Goal: Use online tool/utility: Use online tool/utility

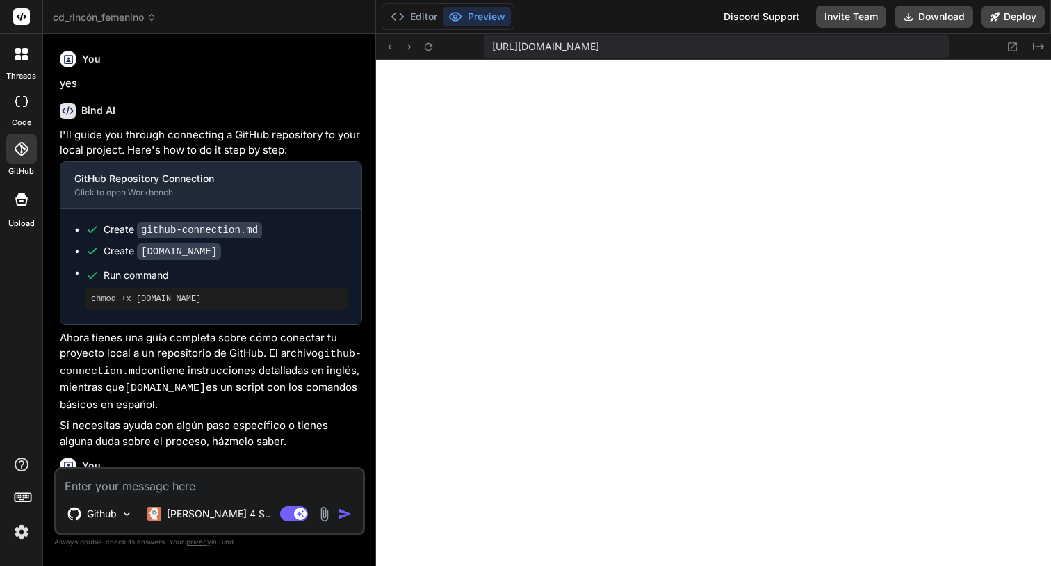
scroll to position [740, 0]
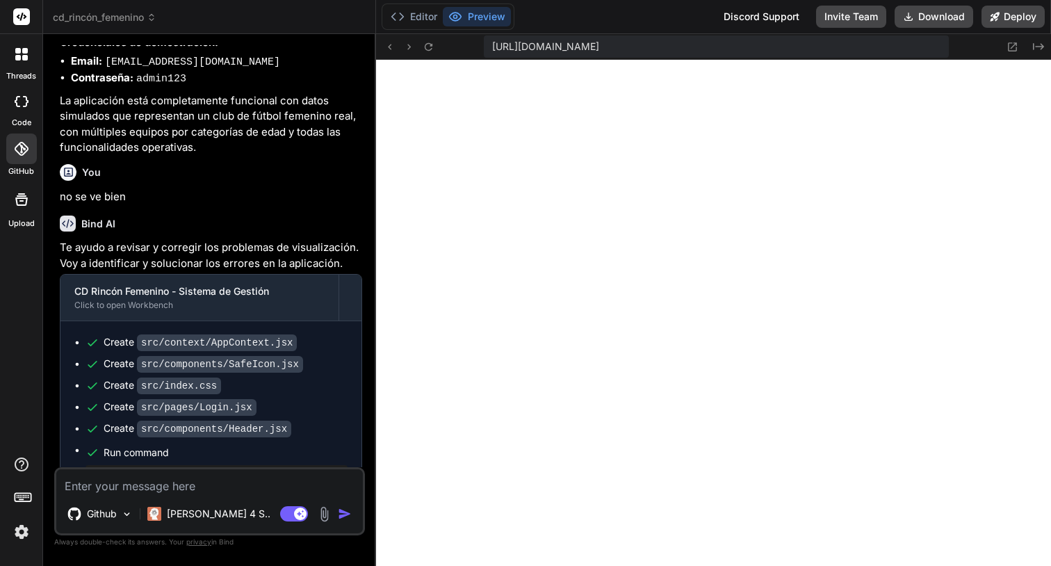
type textarea "x"
type textarea ")} </div> </div> )} </header> ); }; export default Header;"
type textarea "x"
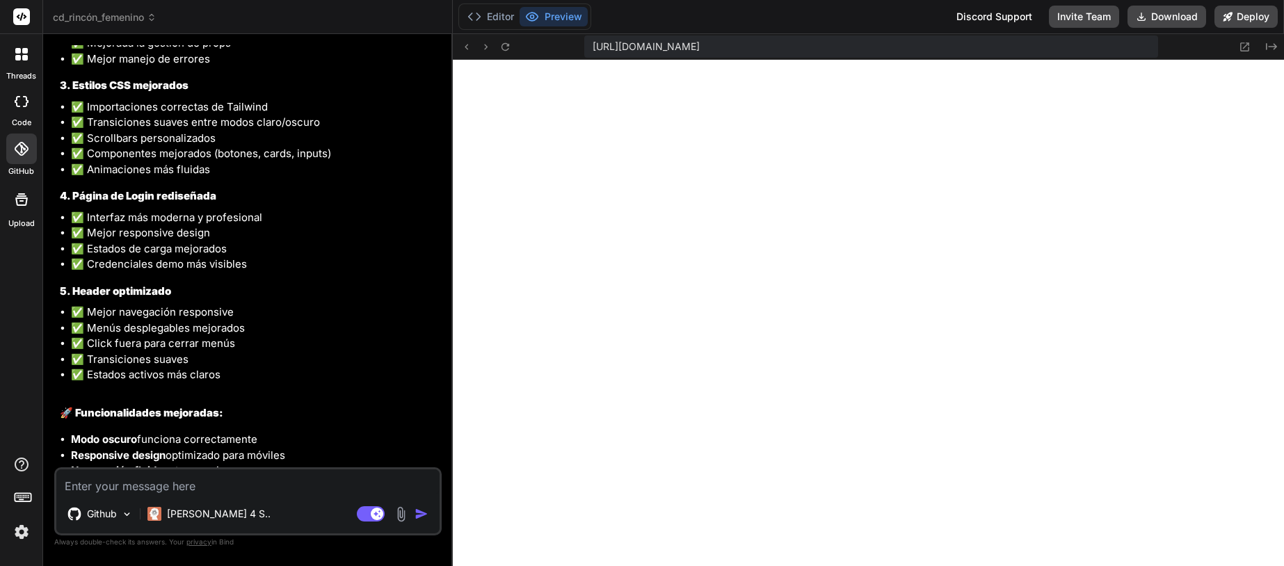
scroll to position [3875, 0]
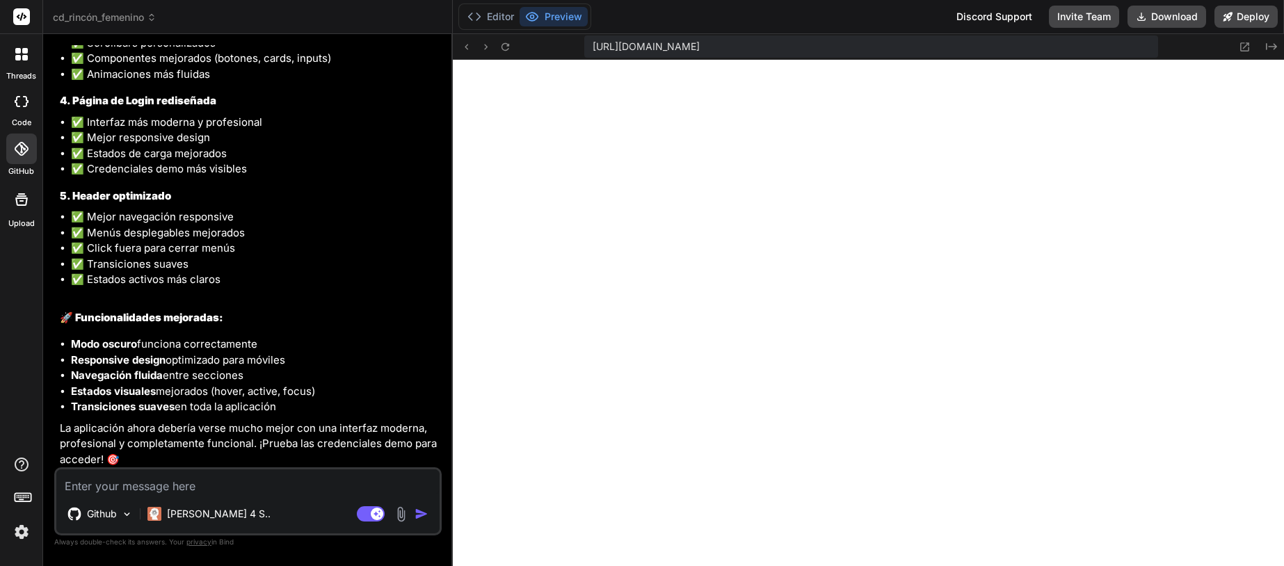
click at [168, 494] on div "Github Claude 4 S.. Agent Mode. When this toggle is activated, AI automatically…" at bounding box center [247, 501] width 387 height 68
click at [171, 492] on textarea at bounding box center [247, 481] width 383 height 25
click at [504, 18] on button "Editor" at bounding box center [491, 16] width 58 height 19
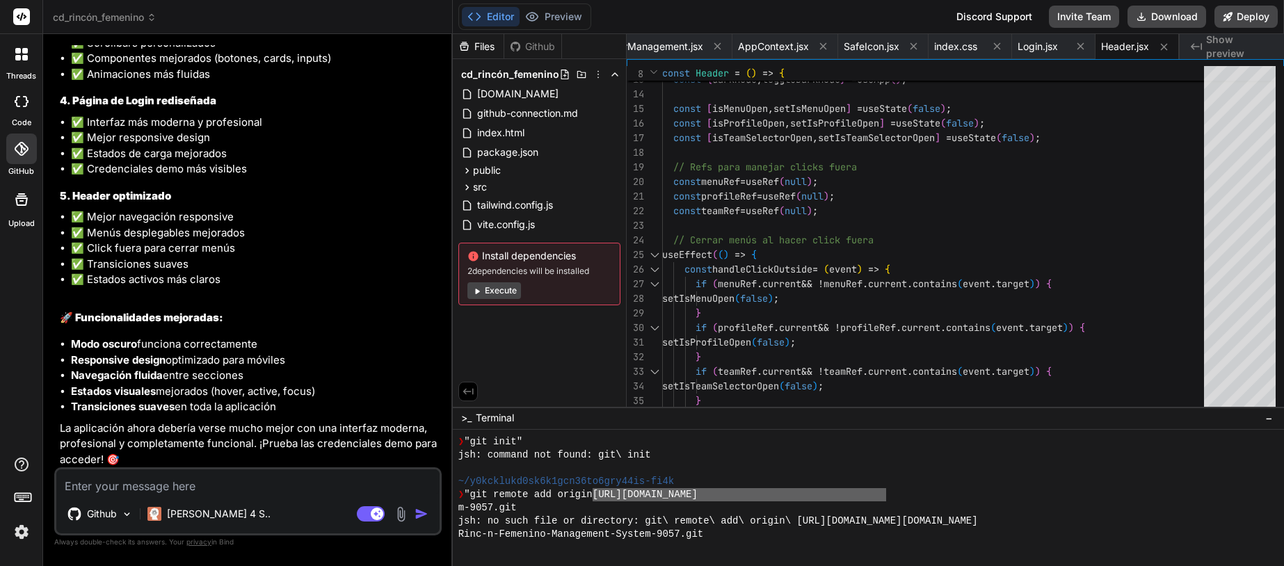
drag, startPoint x: 538, startPoint y: 16, endPoint x: 501, endPoint y: 63, distance: 59.4
click at [537, 18] on icon at bounding box center [532, 17] width 14 height 14
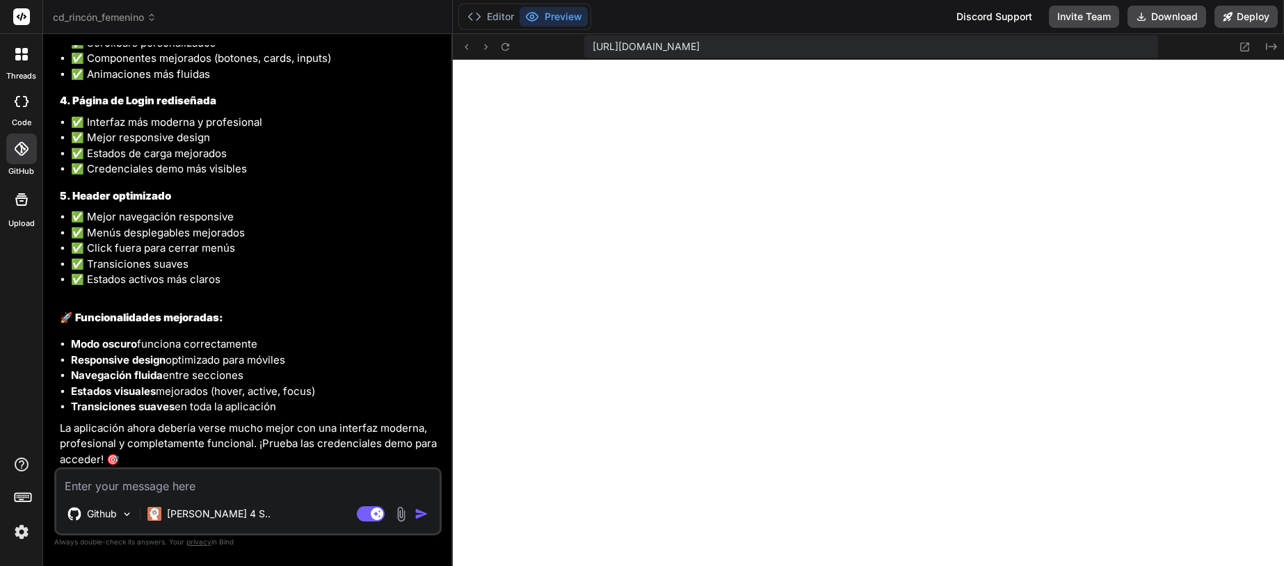
click at [191, 485] on textarea at bounding box center [247, 481] width 383 height 25
type textarea "s"
type textarea "x"
type textarea "si"
type textarea "x"
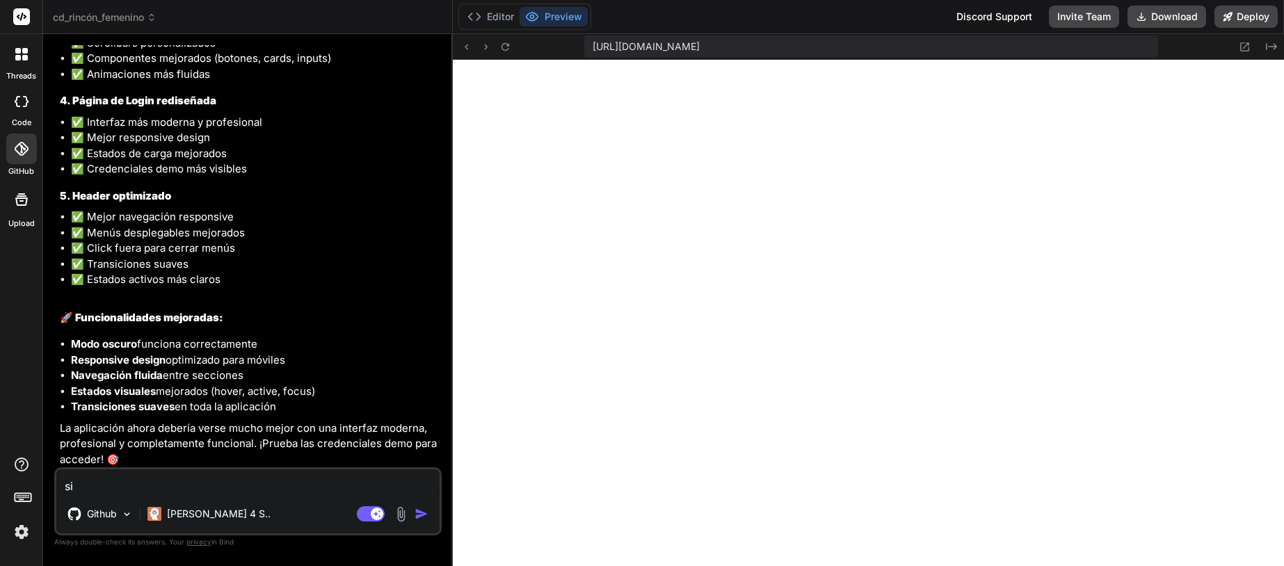
type textarea "sig"
type textarea "x"
type textarea "sigu"
type textarea "x"
type textarea "sigue"
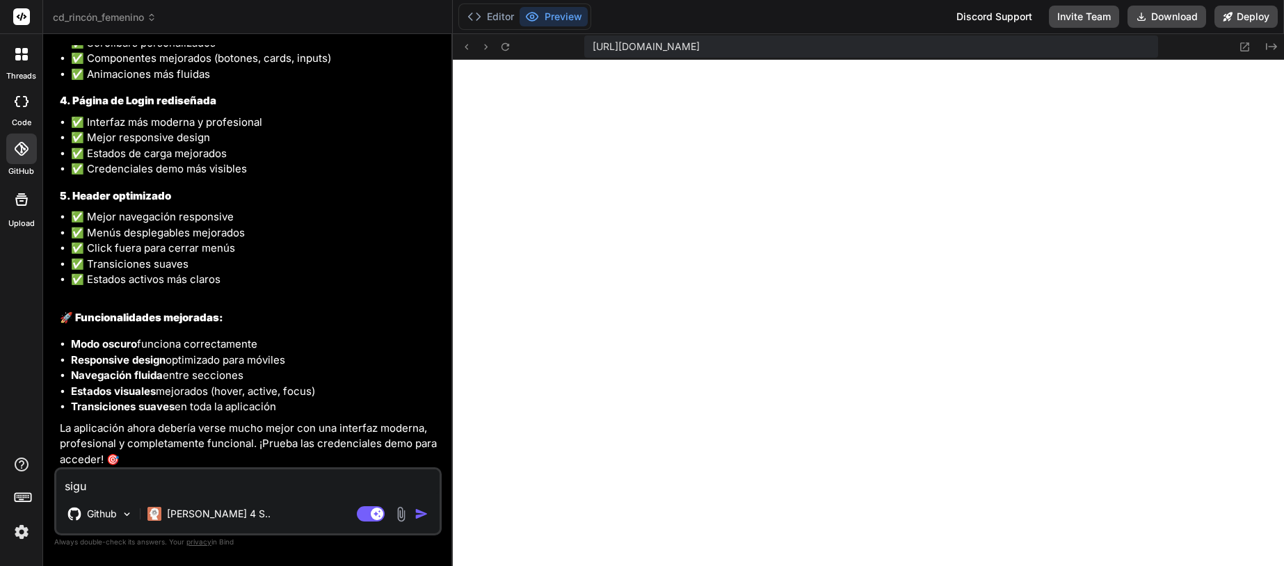
type textarea "x"
type textarea "sigue"
type textarea "x"
type textarea "sigue s"
type textarea "x"
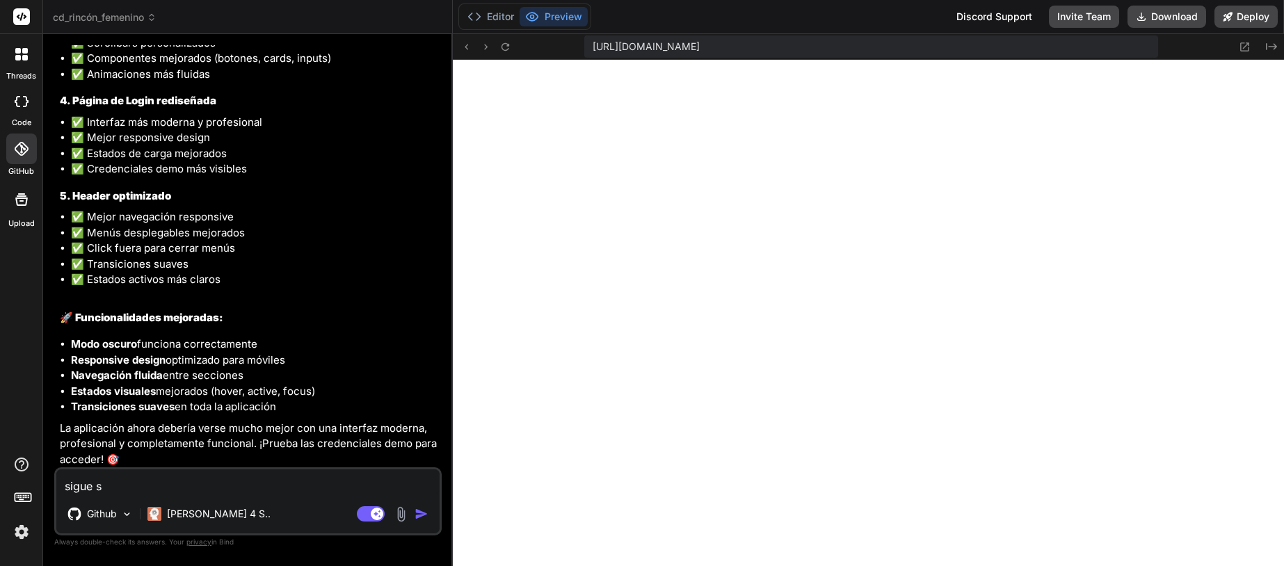
type textarea "sigue si"
type textarea "x"
type textarea "sigue sin"
type textarea "x"
type textarea "sigue sin"
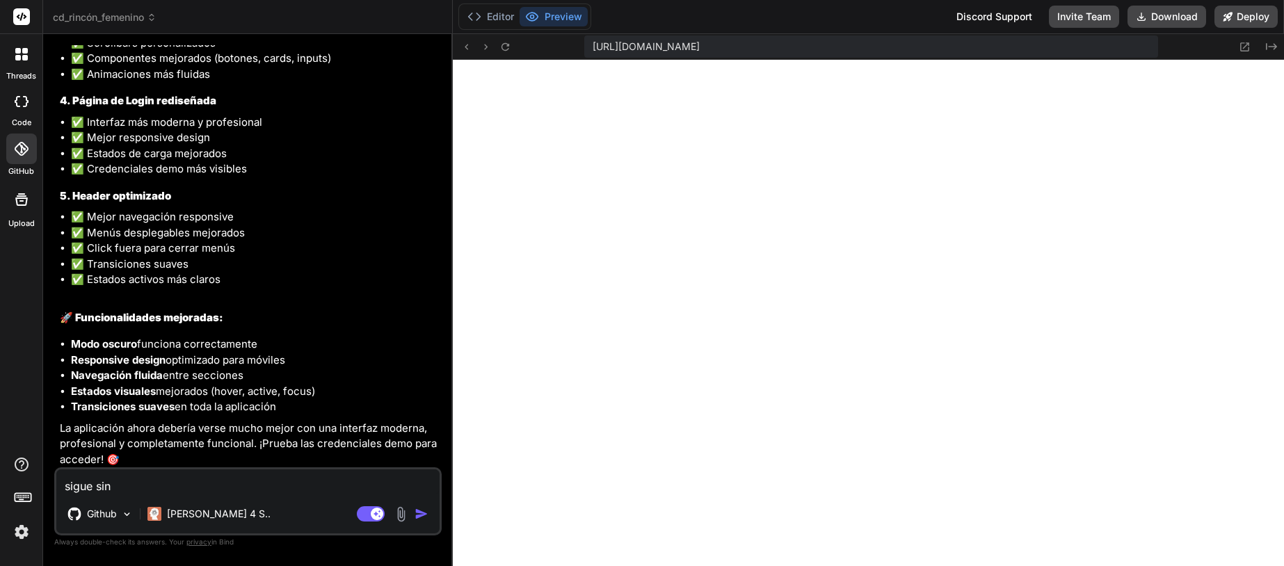
type textarea "x"
type textarea "sigue sin v"
type textarea "x"
type textarea "sigue sin vi"
type textarea "x"
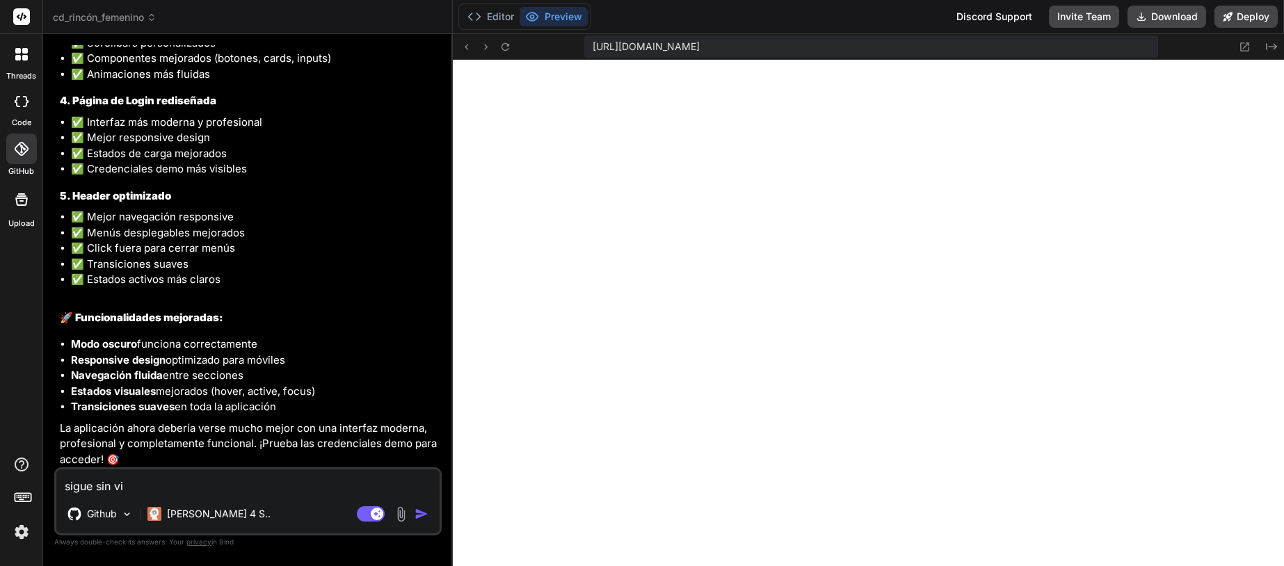
type textarea "sigue sin vis"
type textarea "x"
type textarea "sigue sin visu"
type textarea "x"
type textarea "sigue sin visua"
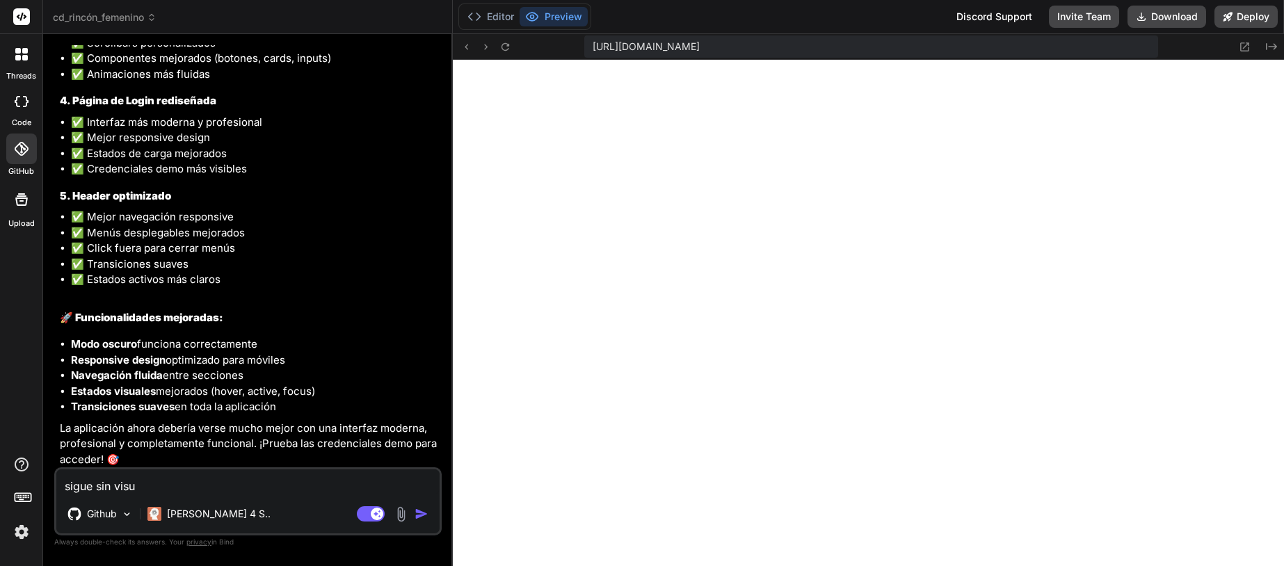
type textarea "x"
type textarea "sigue sin visual"
type textarea "x"
type textarea "sigue sin visuali"
type textarea "x"
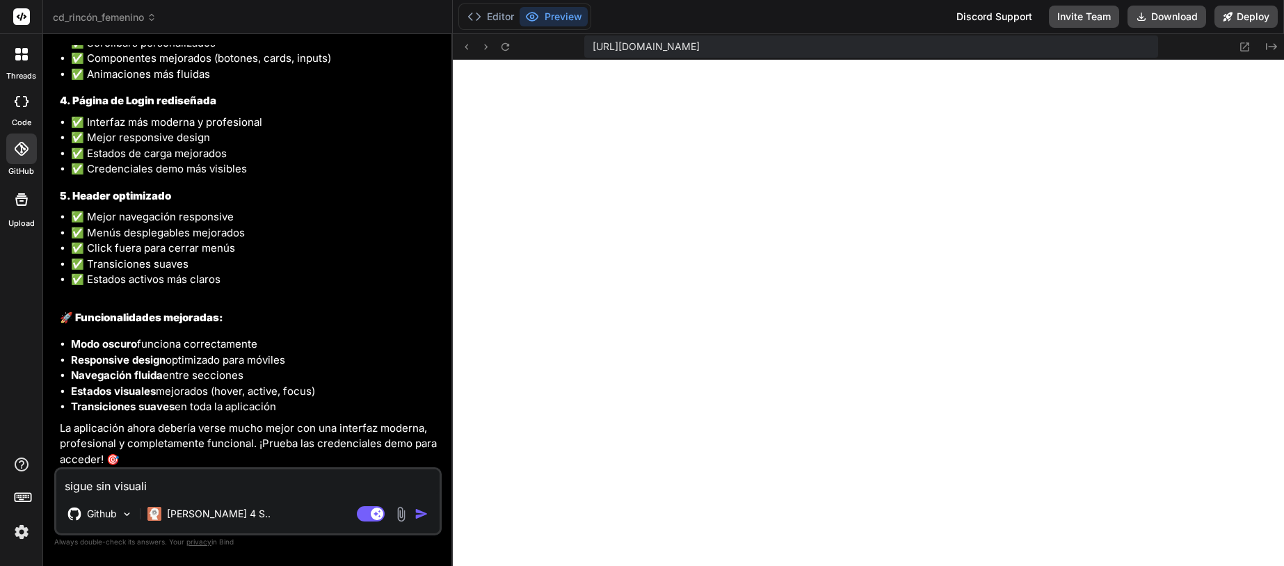
type textarea "sigue sin visualiz"
type textarea "x"
type textarea "sigue sin visualiza"
type textarea "x"
type textarea "sigue sin visualizar"
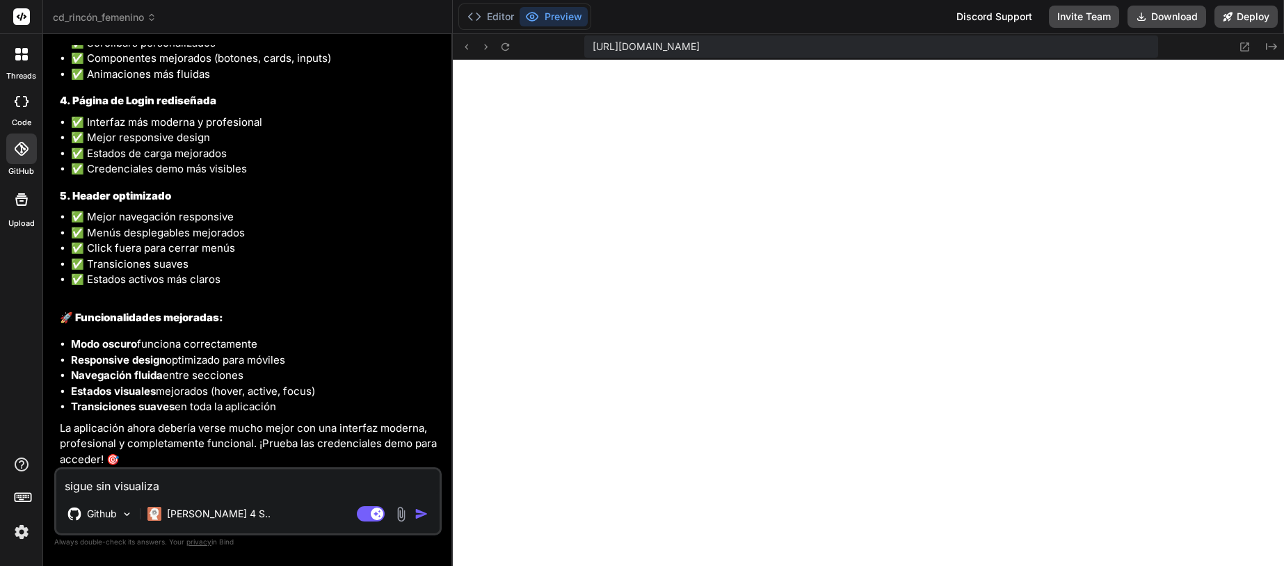
type textarea "x"
type textarea "sigue sin visualizars"
type textarea "x"
type textarea "sigue sin visualizarse"
type textarea "x"
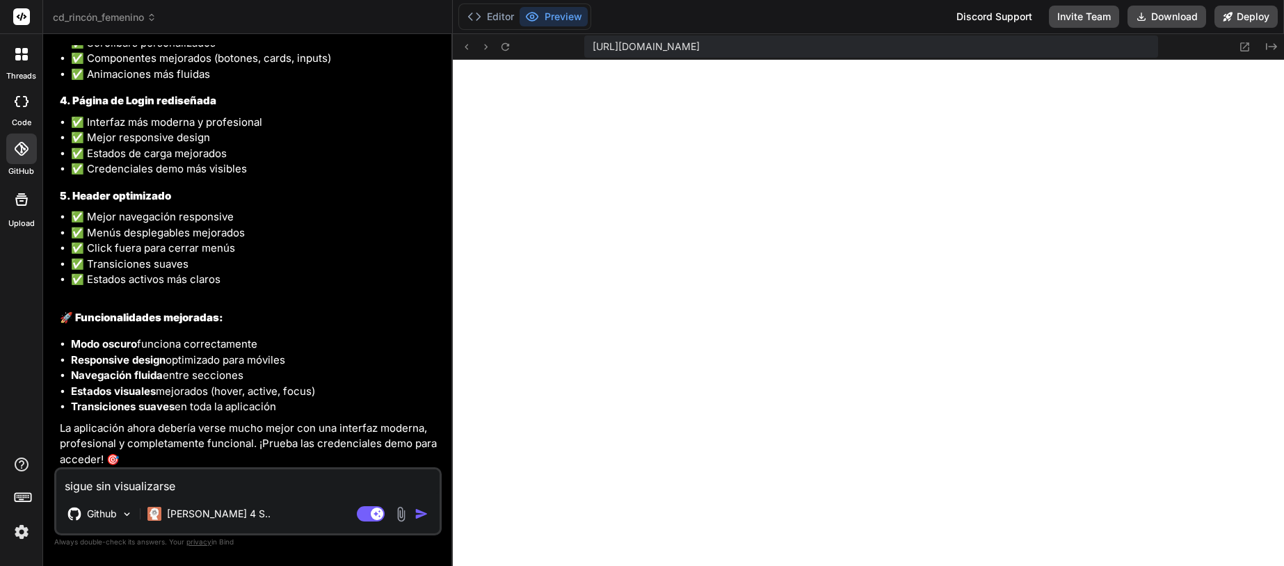
type textarea "sigue sin visualizarse"
type textarea "x"
type textarea "sigue sin visualizarse e"
type textarea "x"
type textarea "sigue sin visualizarse en"
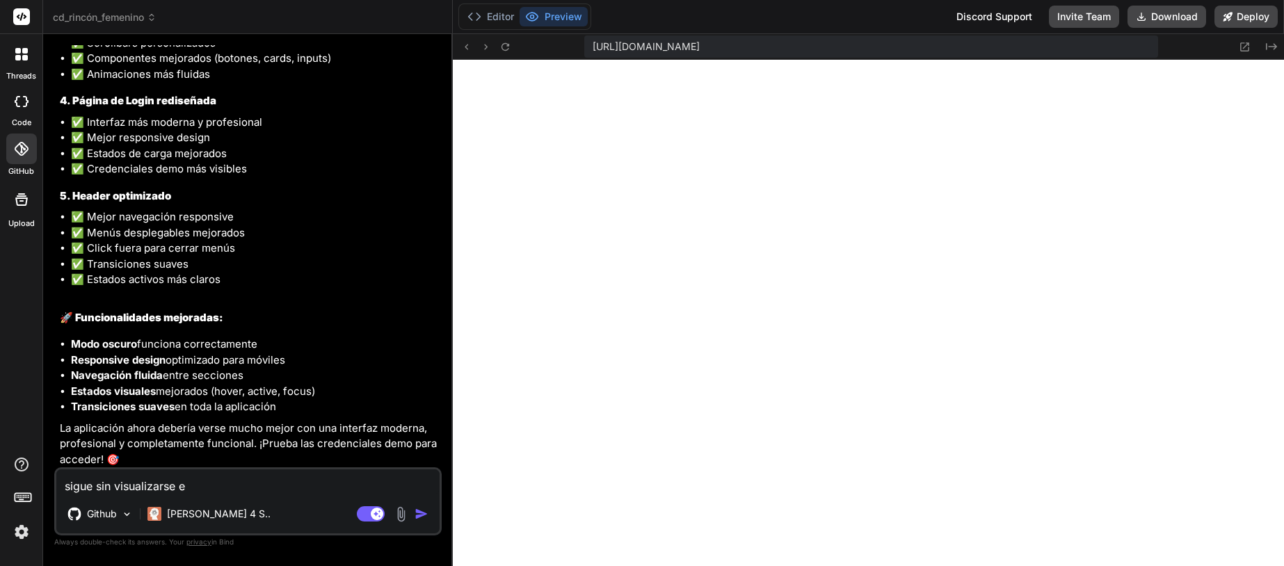
type textarea "x"
type textarea "sigue sin visualizarse en"
type textarea "x"
type textarea "sigue sin visualizarse en g"
type textarea "x"
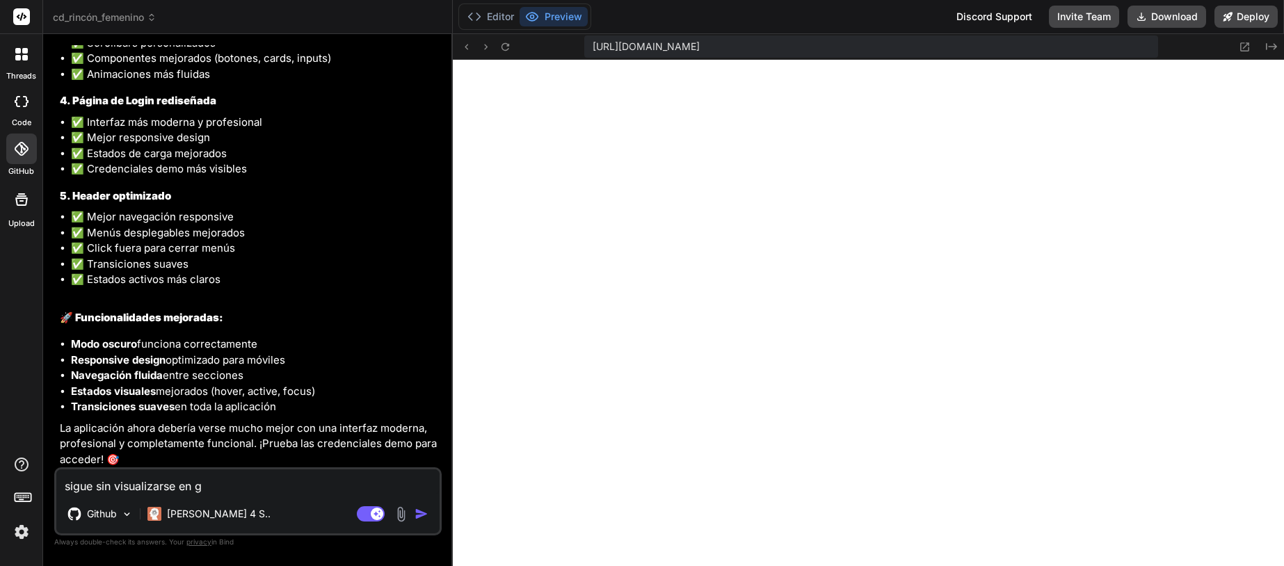
type textarea "sigue sin visualizarse en ge"
type textarea "x"
type textarea "sigue sin visualizarse en get"
type textarea "x"
type textarea "sigue sin visualizarse en get"
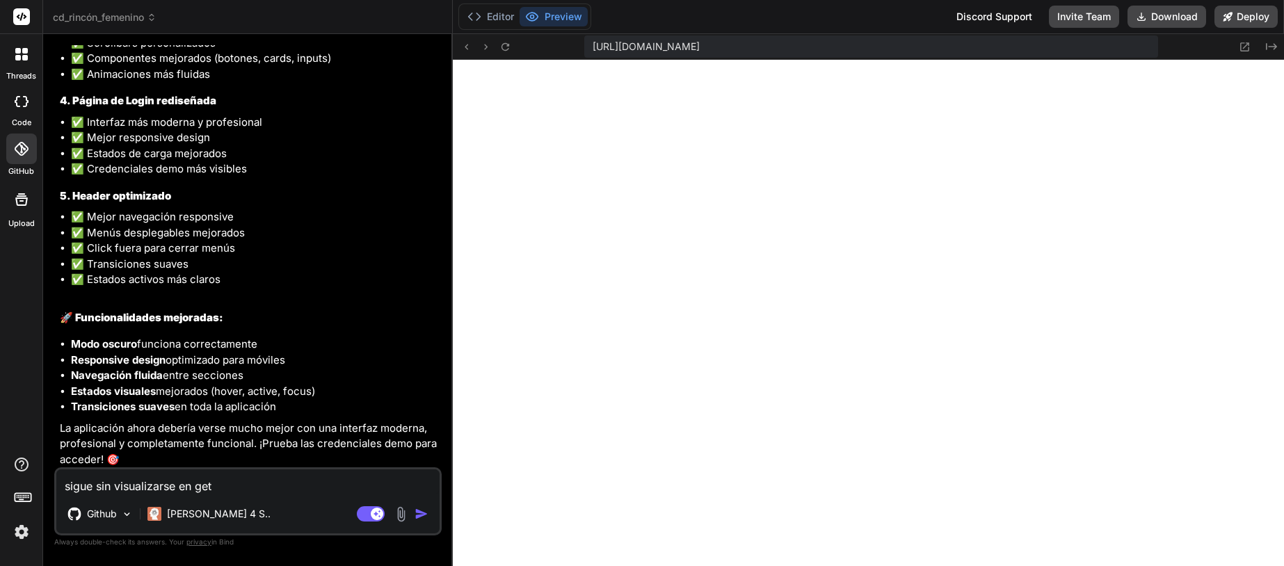
type textarea "x"
type textarea "sigue sin visualizarse en get b"
type textarea "x"
type textarea "sigue sin visualizarse en get bi"
type textarea "x"
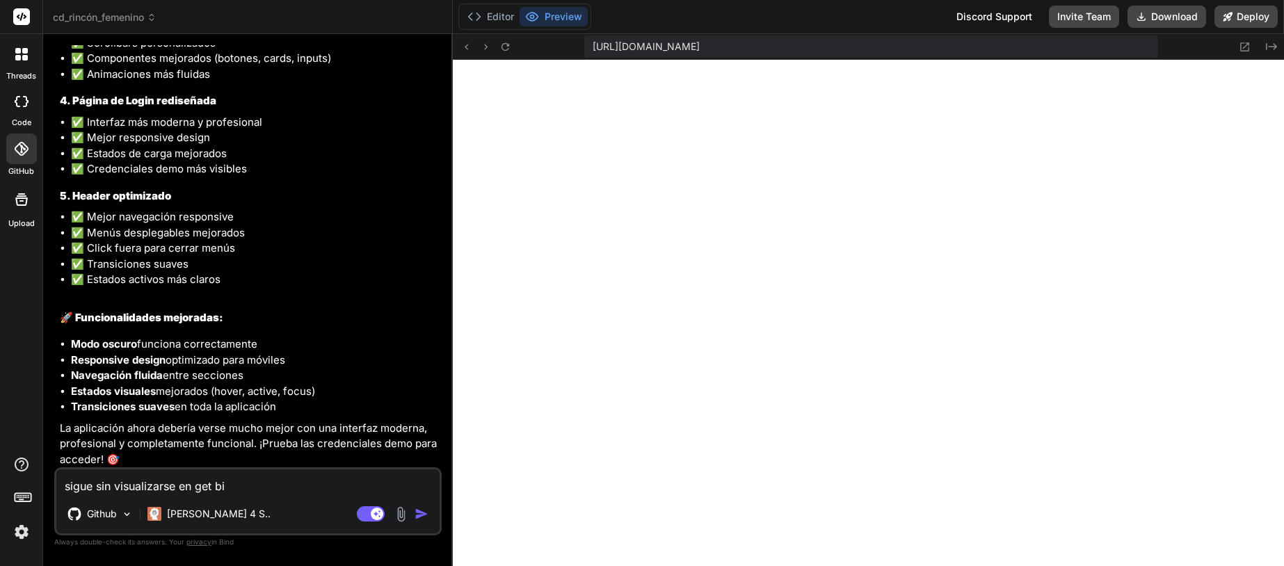
type textarea "sigue sin visualizarse en get bin"
type textarea "x"
type textarea "sigue sin visualizarse en get bind"
type textarea "x"
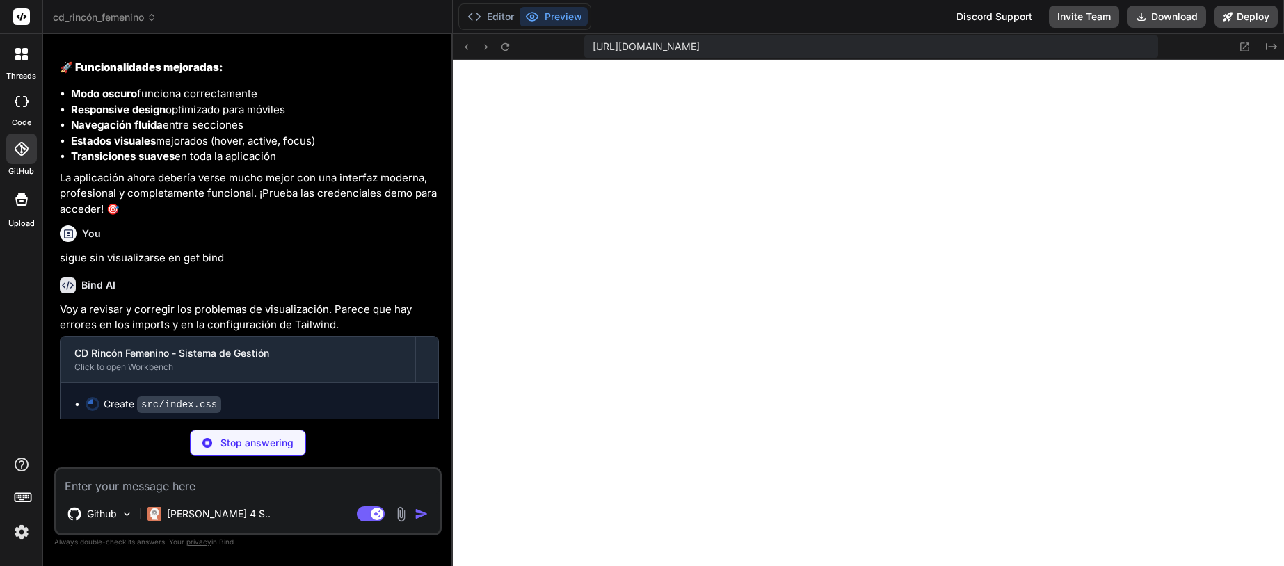
scroll to position [4129, 0]
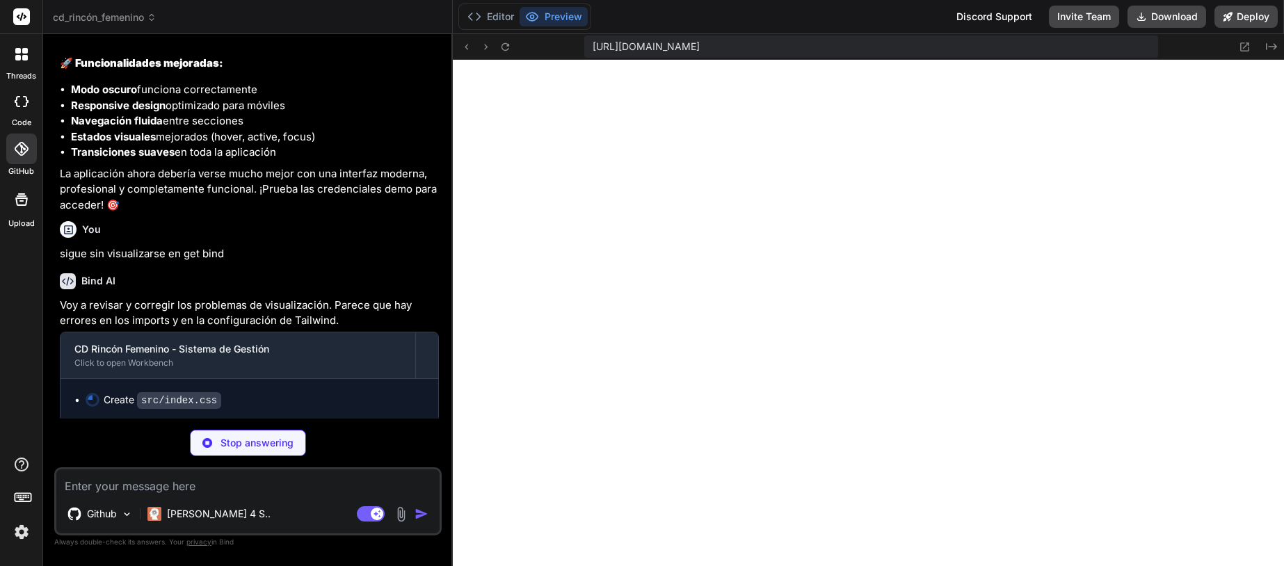
type textarea "x"
type textarea "/* Min width */ .min-w-0 { min-width: 0px; } .min-w-full { min-width: 100%; } .…"
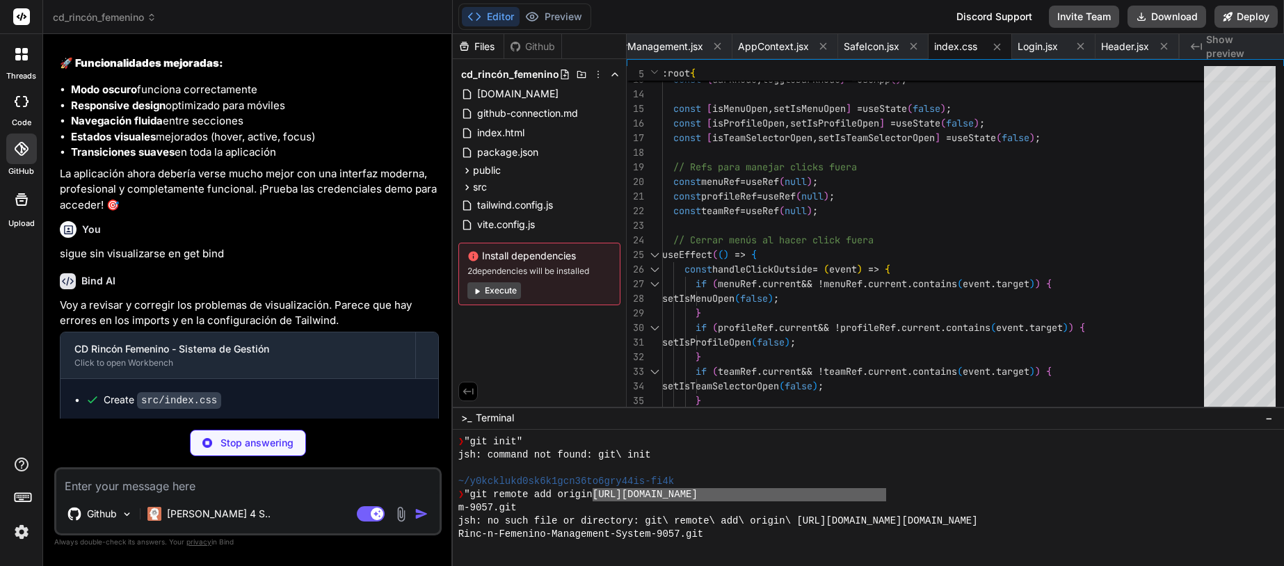
type textarea "x"
type textarea "};"
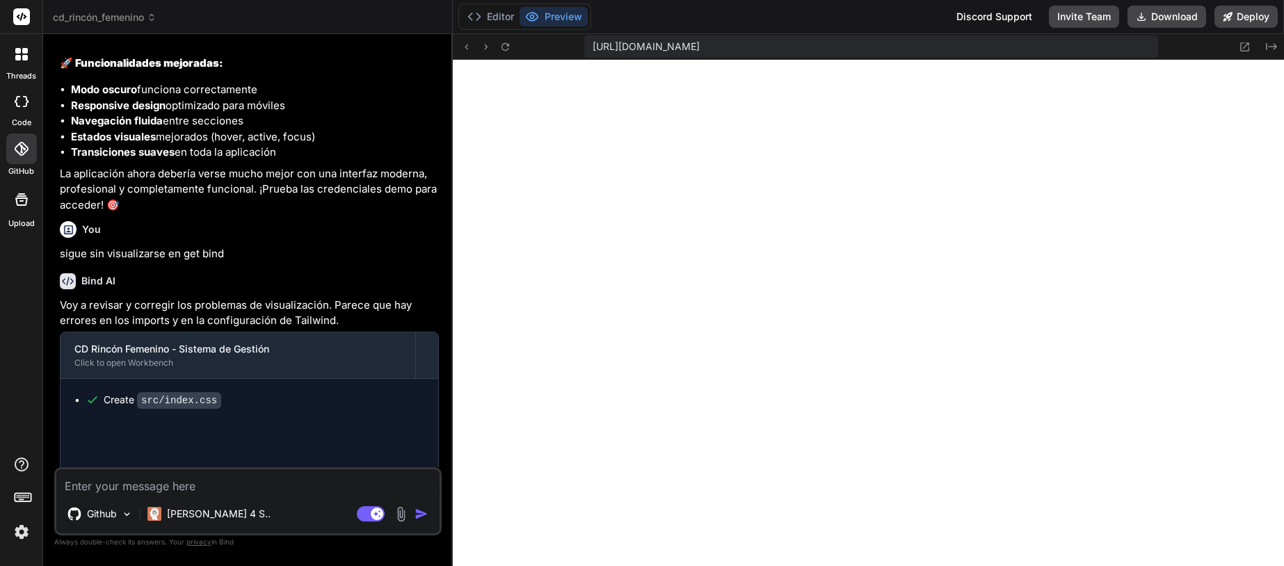
type textarea "x"
